Goal: Task Accomplishment & Management: Use online tool/utility

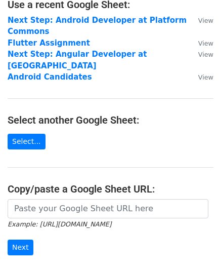
scroll to position [101, 0]
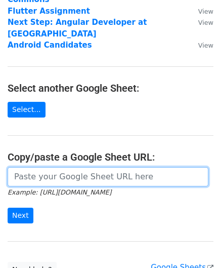
click at [82, 179] on input "url" at bounding box center [108, 176] width 201 height 19
paste input "https://docs.google.com/spreadsheets/d/1ZXkbXp9SMjZ4EiOvcwJlBwNDyzrAoSNWCCNVn-7…"
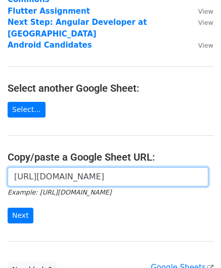
scroll to position [152, 0]
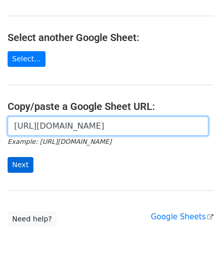
type input "https://docs.google.com/spreadsheets/d/1ZXkbXp9SMjZ4EiOvcwJlBwNDyzrAoSNWCCNVn-7…"
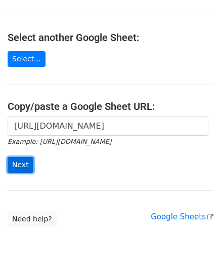
click at [25, 166] on input "Next" at bounding box center [21, 165] width 26 height 16
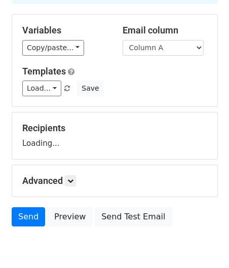
scroll to position [101, 0]
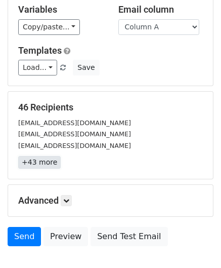
click at [46, 159] on link "+43 more" at bounding box center [39, 162] width 43 height 13
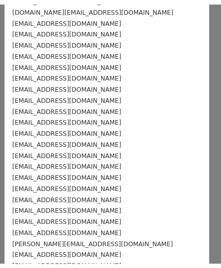
scroll to position [0, 0]
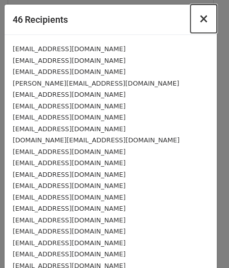
click at [198, 20] on span "×" at bounding box center [203, 19] width 10 height 14
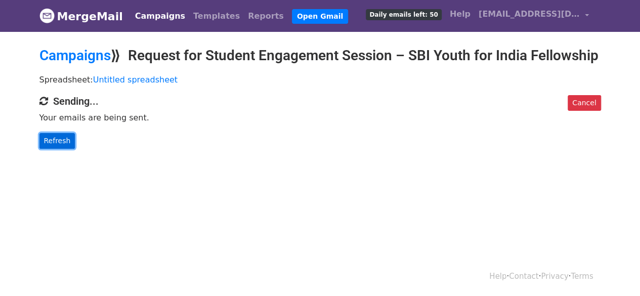
click at [63, 149] on link "Refresh" at bounding box center [57, 141] width 36 height 16
